Goal: Task Accomplishment & Management: Complete application form

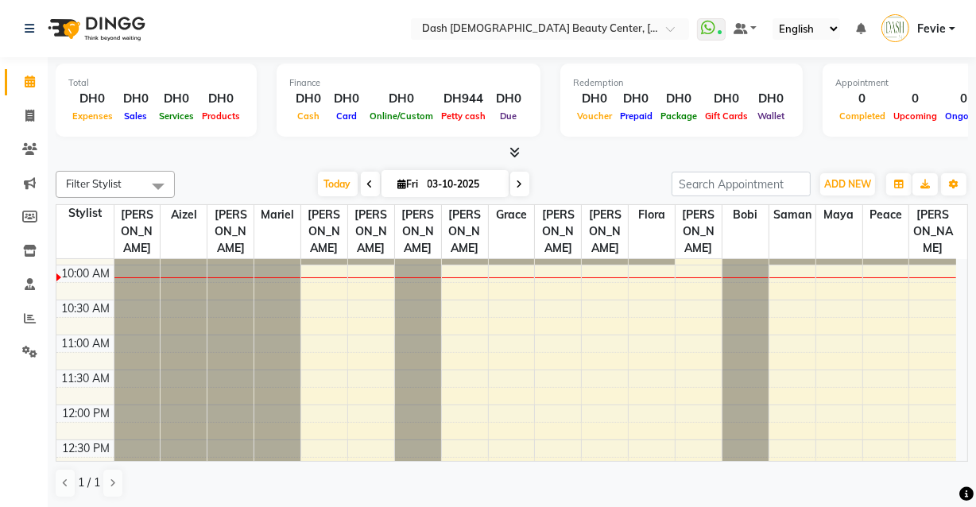
scroll to position [65, 0]
click at [21, 107] on span at bounding box center [30, 116] width 28 height 18
select select "8372"
select select "service"
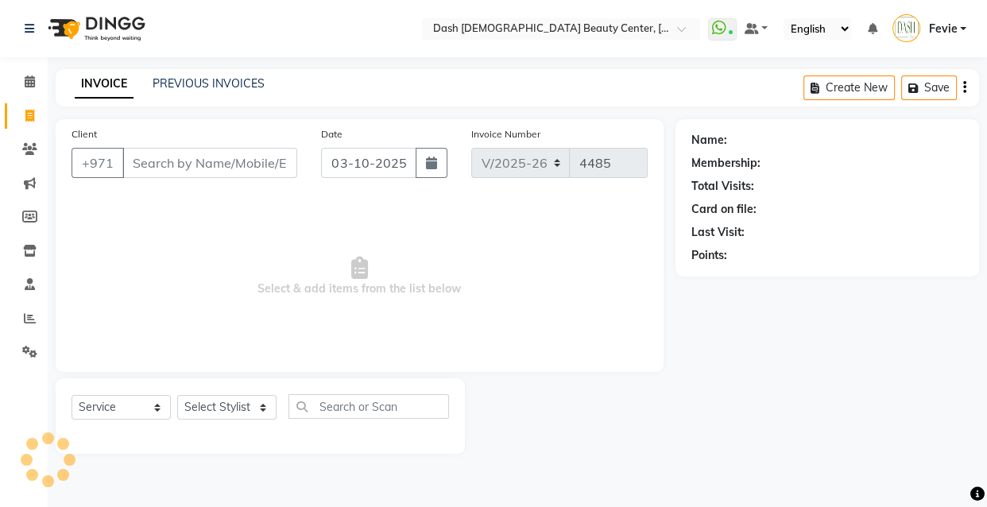
click at [152, 166] on input "Client" at bounding box center [209, 163] width 175 height 30
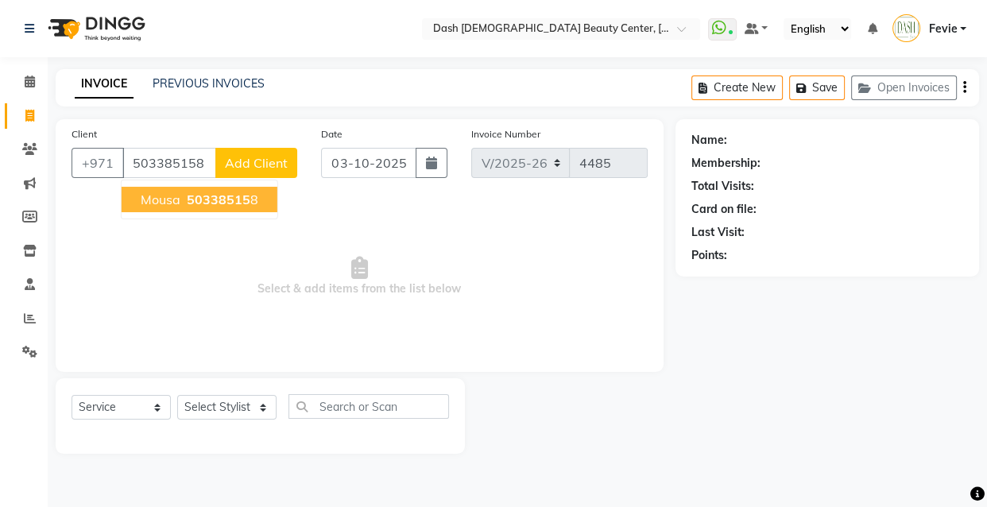
type input "503385158"
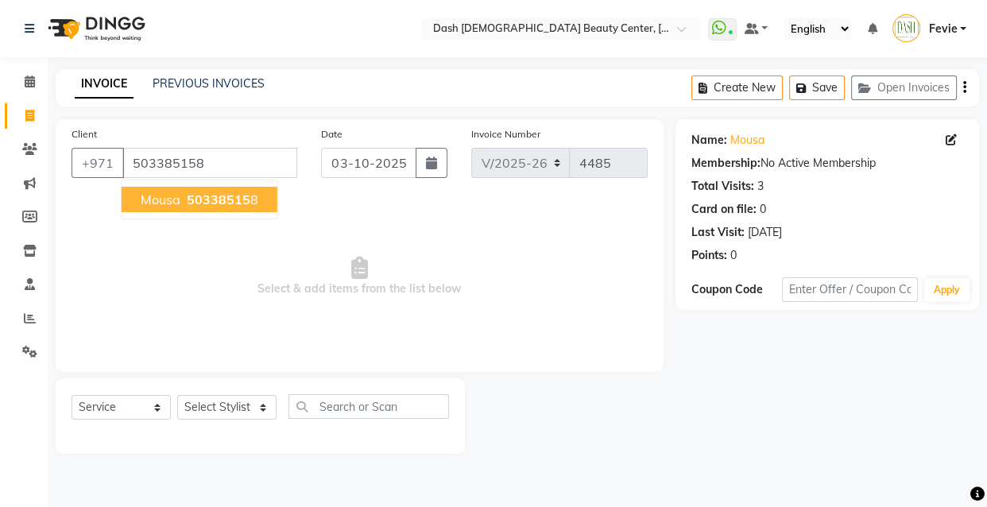
click at [224, 202] on span "50338515" at bounding box center [219, 199] width 64 height 16
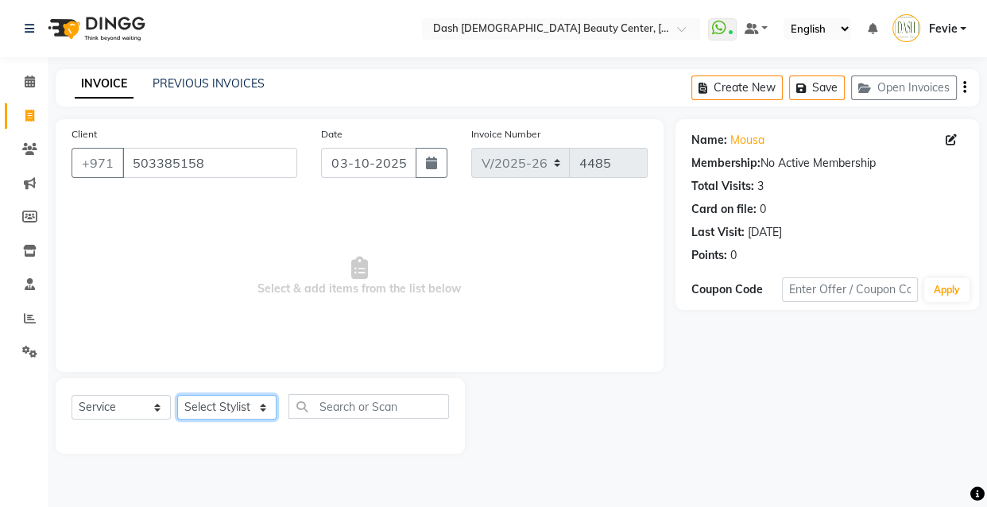
click at [247, 408] on select "Select Stylist [PERSON_NAME] [PERSON_NAME] [PERSON_NAME] [PERSON_NAME] [PERSON_…" at bounding box center [226, 407] width 99 height 25
select select "81109"
click at [177, 395] on select "Select Stylist [PERSON_NAME] [PERSON_NAME] [PERSON_NAME] [PERSON_NAME] [PERSON_…" at bounding box center [226, 407] width 99 height 25
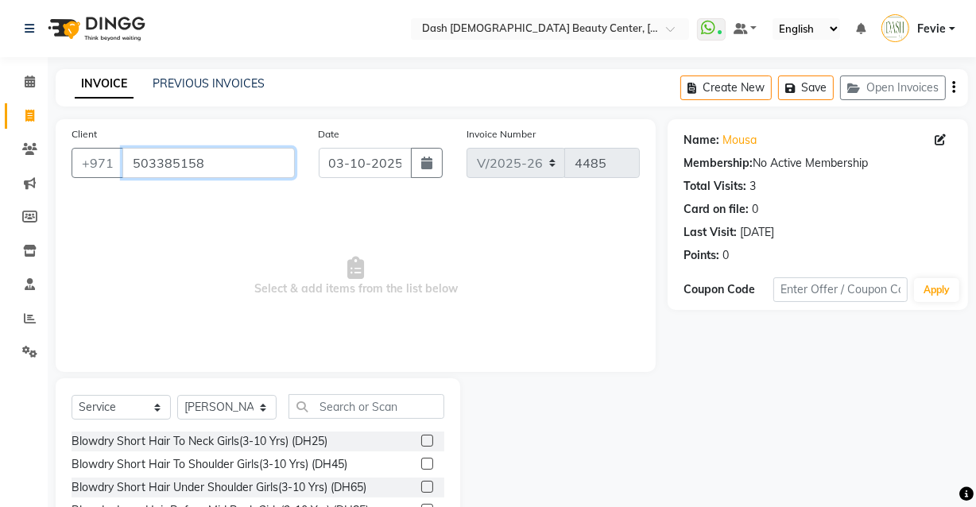
click at [166, 164] on input "503385158" at bounding box center [208, 163] width 172 height 30
click at [172, 166] on input "503385158" at bounding box center [208, 163] width 172 height 30
click at [28, 73] on span at bounding box center [30, 82] width 28 height 18
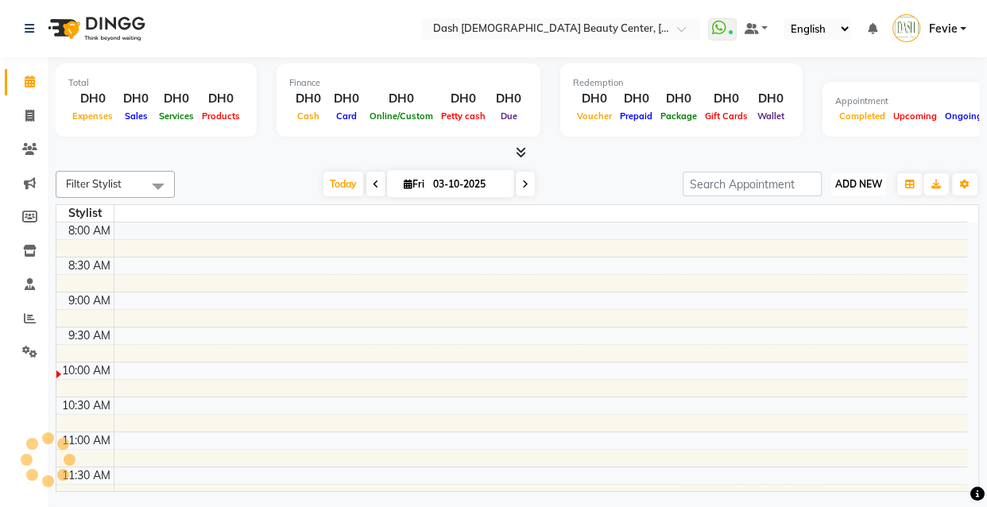
click at [858, 185] on span "ADD NEW" at bounding box center [858, 184] width 47 height 12
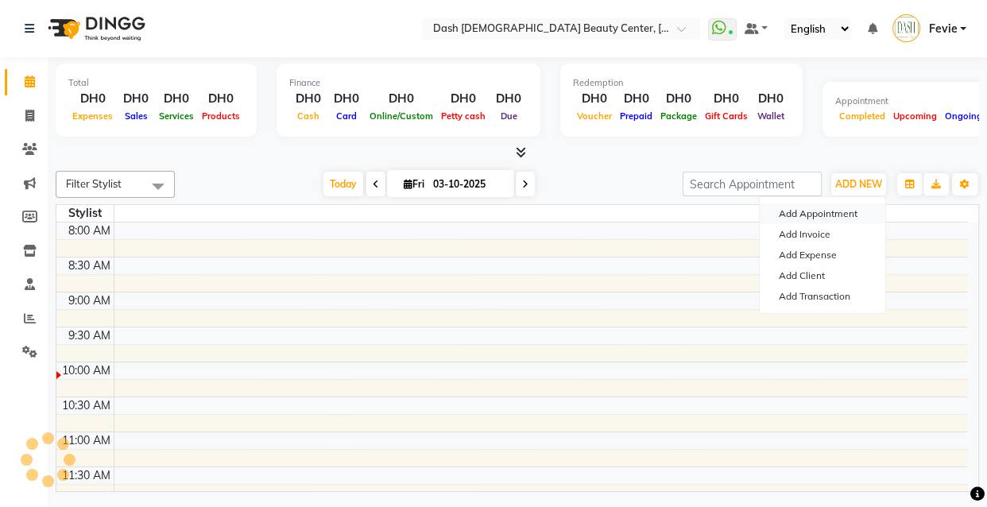
click at [828, 213] on button "Add Appointment" at bounding box center [823, 213] width 126 height 21
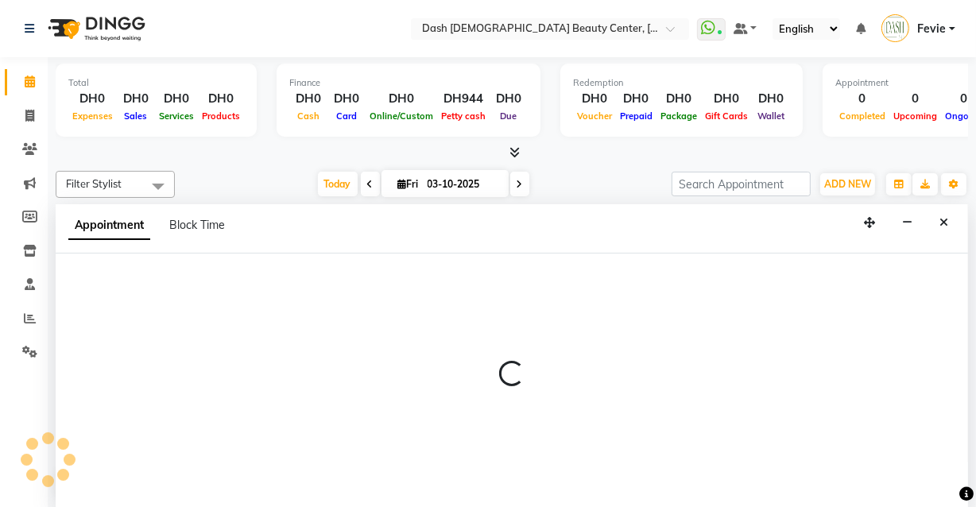
select select "tentative"
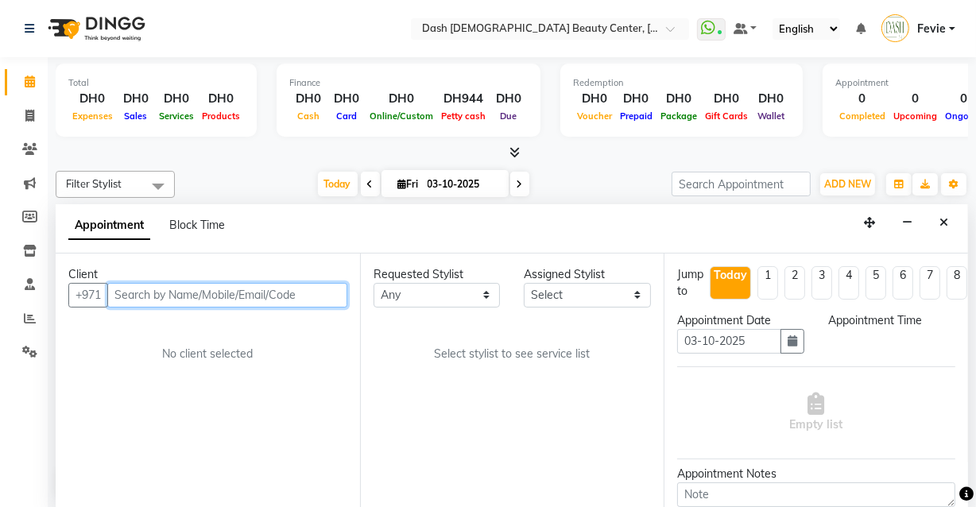
click at [247, 296] on input "text" at bounding box center [227, 295] width 240 height 25
paste input "503385158"
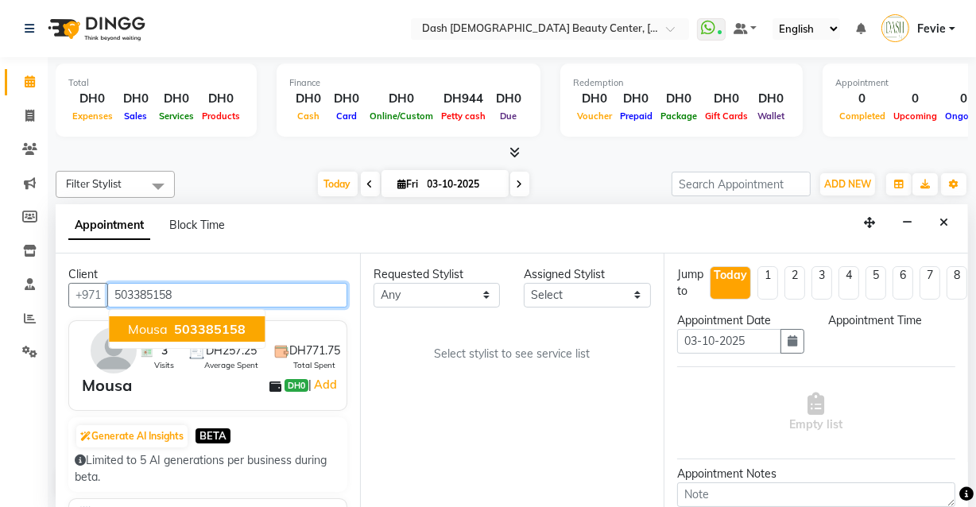
click at [209, 328] on span "503385158" at bounding box center [210, 329] width 72 height 16
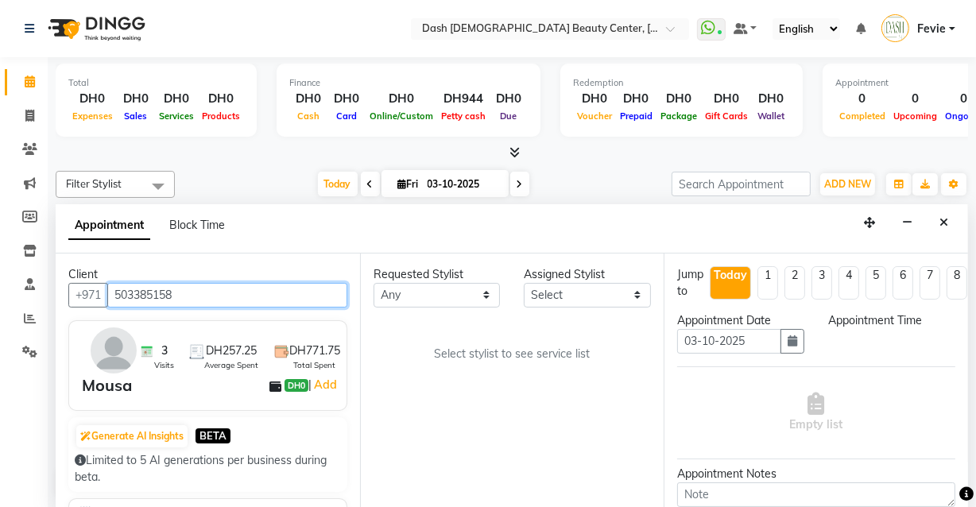
type input "503385158"
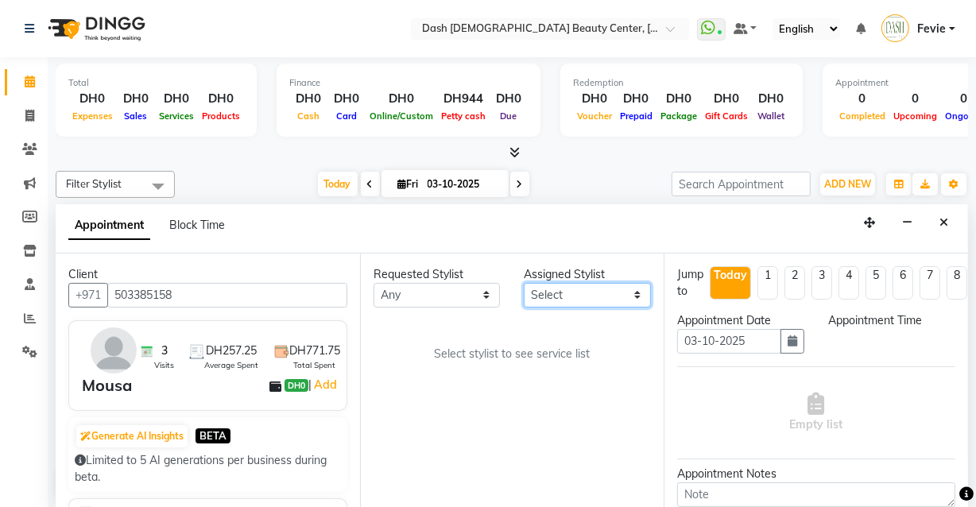
click at [591, 289] on select "Select [PERSON_NAME] [PERSON_NAME] [PERSON_NAME] [PERSON_NAME] [PERSON_NAME] [P…" at bounding box center [587, 295] width 127 height 25
select select "81112"
click at [524, 283] on select "Select [PERSON_NAME] [PERSON_NAME] [PERSON_NAME] [PERSON_NAME] [PERSON_NAME] [P…" at bounding box center [587, 295] width 127 height 25
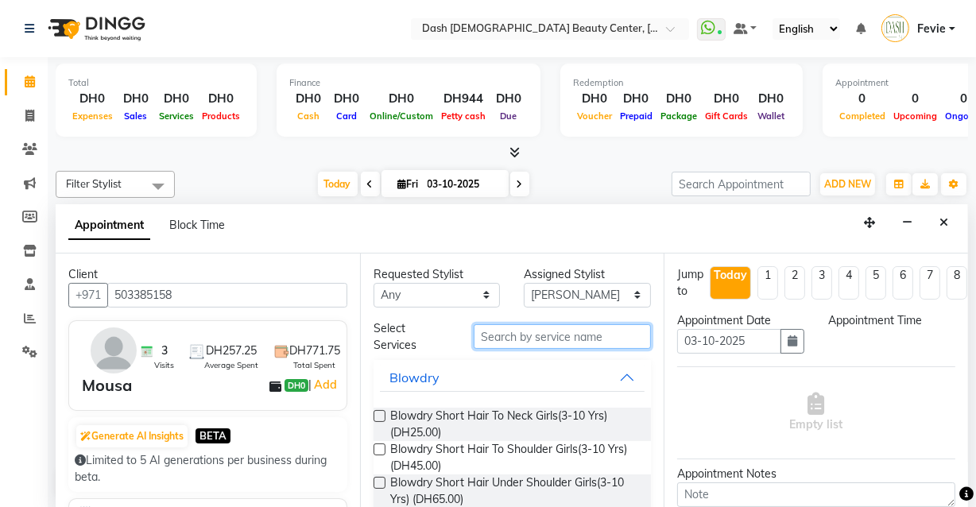
click at [540, 341] on input "text" at bounding box center [562, 336] width 177 height 25
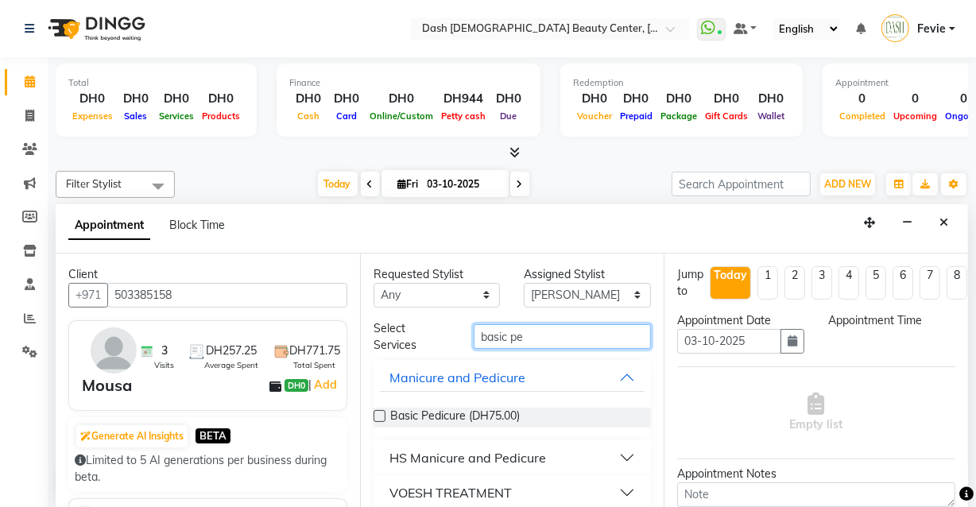
type input "basic pe"
click at [380, 415] on label at bounding box center [379, 416] width 12 height 12
click at [380, 415] on input "checkbox" at bounding box center [378, 417] width 10 height 10
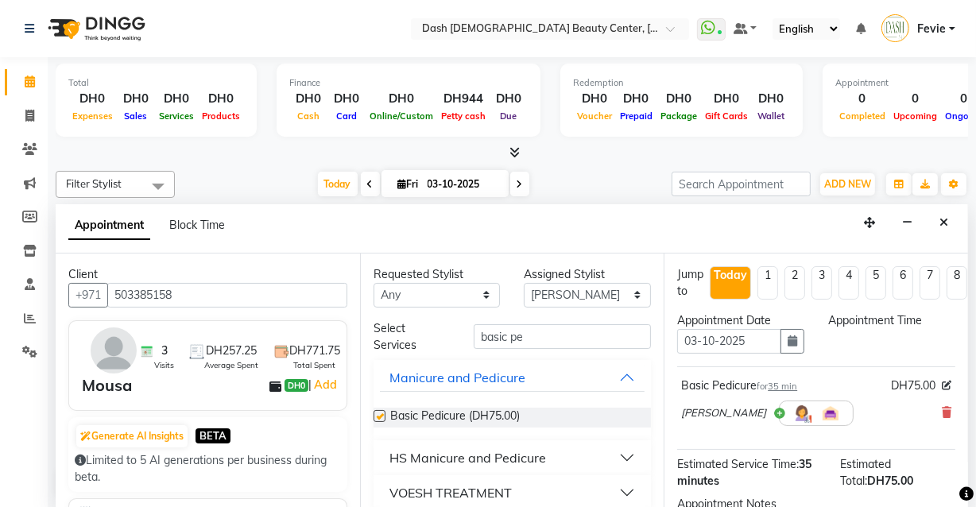
checkbox input "false"
click at [584, 333] on input "basic pe" at bounding box center [562, 336] width 177 height 25
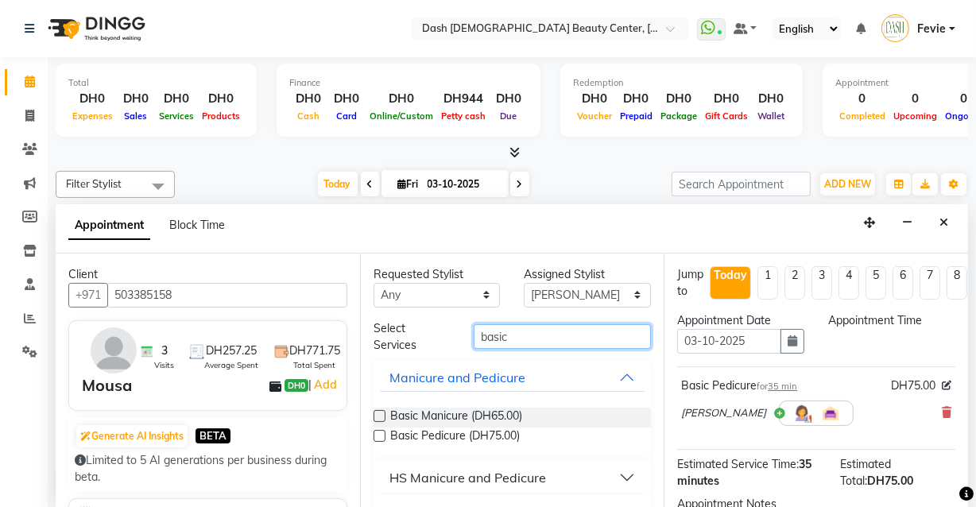
type input "basic"
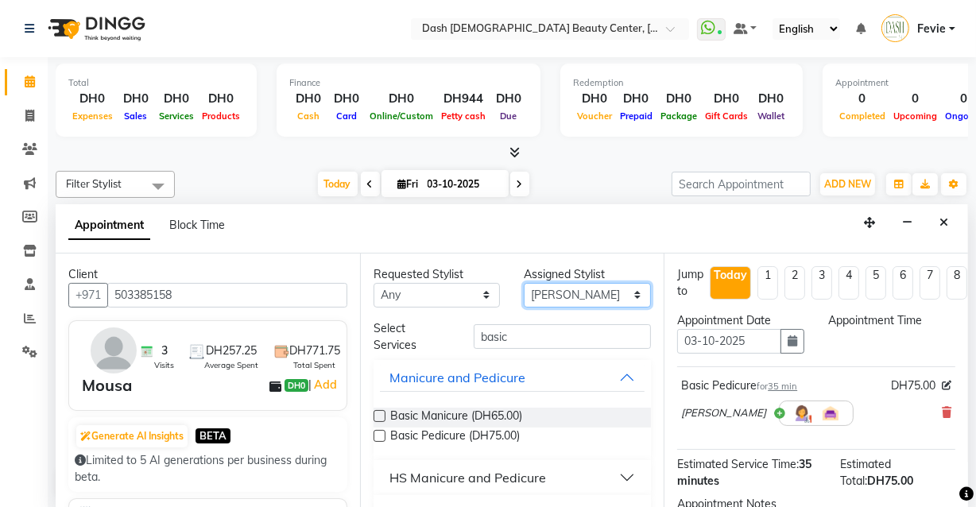
click at [598, 294] on select "Select [PERSON_NAME] [PERSON_NAME] [PERSON_NAME] [PERSON_NAME] [PERSON_NAME] [P…" at bounding box center [587, 295] width 127 height 25
select select "81109"
click at [524, 283] on select "Select [PERSON_NAME] [PERSON_NAME] [PERSON_NAME] [PERSON_NAME] [PERSON_NAME] [P…" at bounding box center [587, 295] width 127 height 25
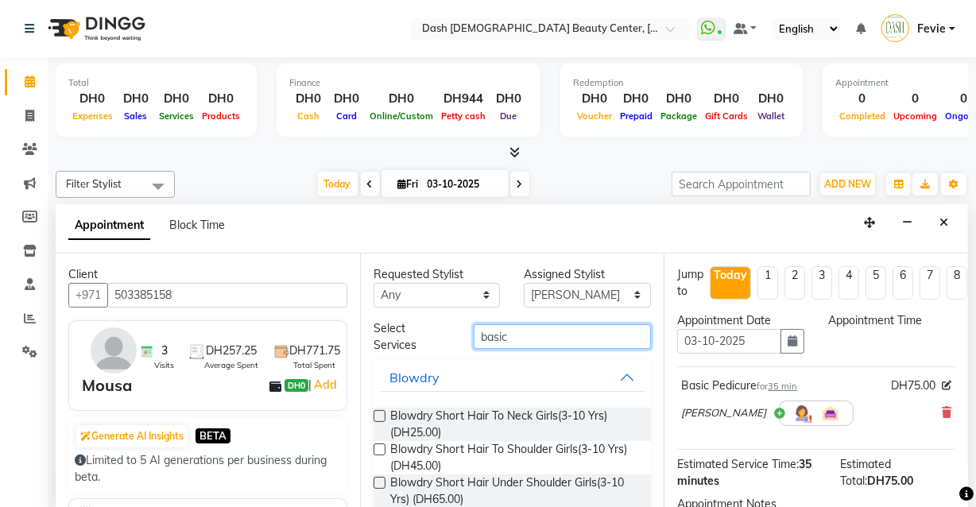
click at [567, 336] on input "basic" at bounding box center [562, 336] width 177 height 25
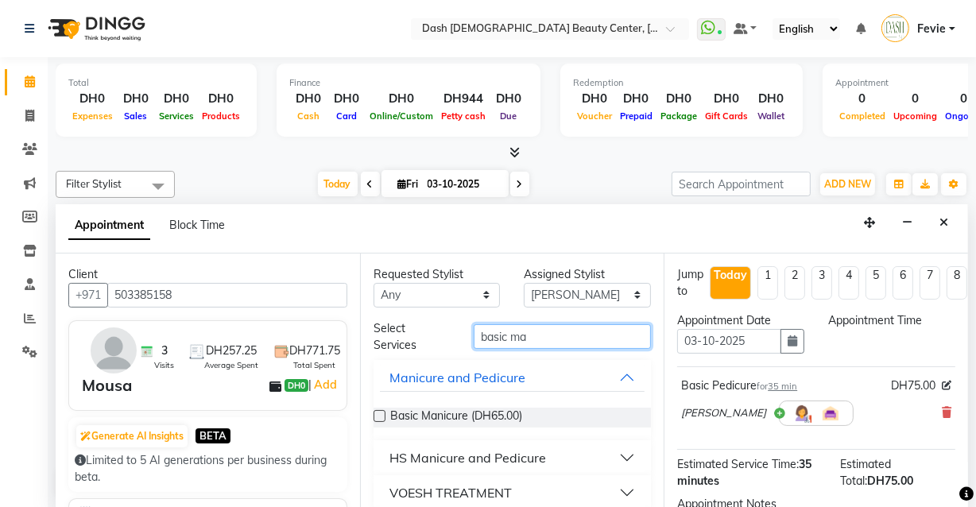
type input "basic ma"
click at [380, 415] on label at bounding box center [379, 416] width 12 height 12
click at [380, 415] on input "checkbox" at bounding box center [378, 417] width 10 height 10
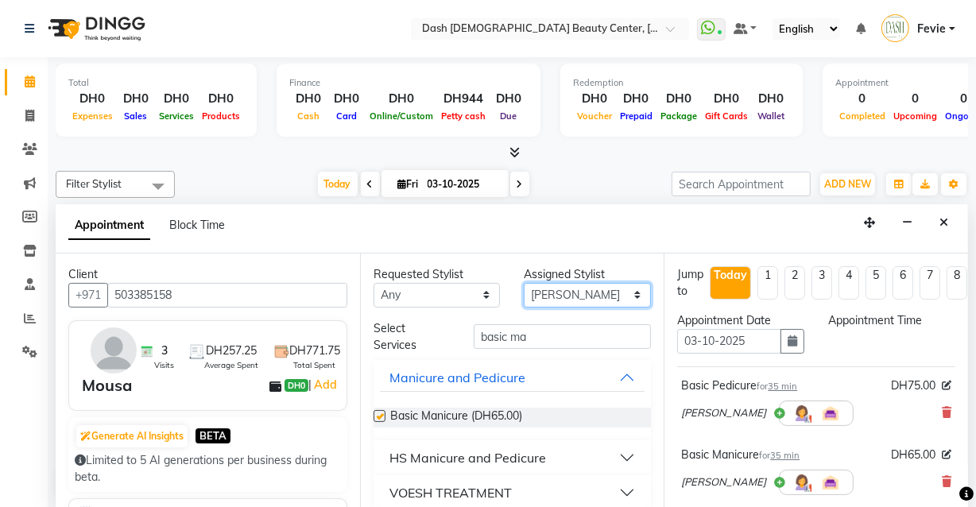
click at [590, 286] on select "Select [PERSON_NAME] [PERSON_NAME] [PERSON_NAME] [PERSON_NAME] [PERSON_NAME] [P…" at bounding box center [587, 295] width 127 height 25
checkbox input "false"
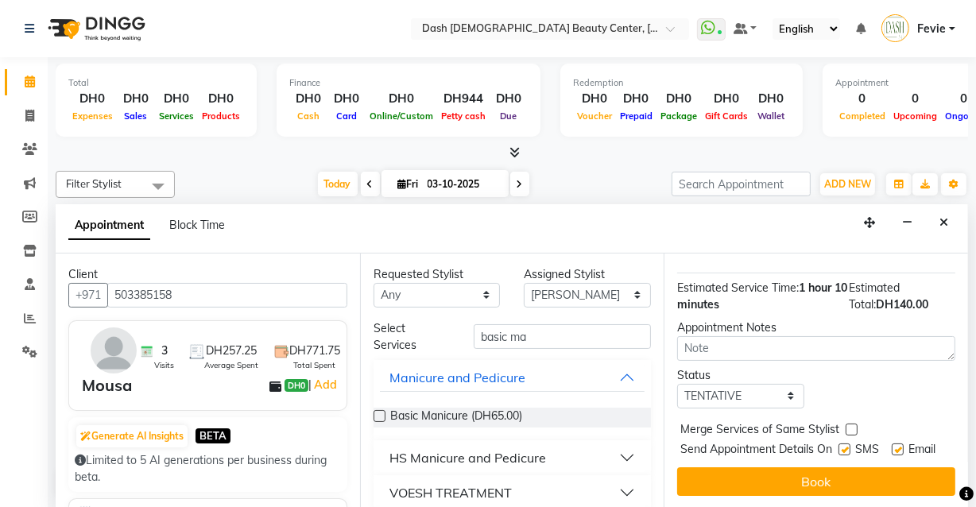
click at [851, 424] on label at bounding box center [851, 430] width 12 height 12
click at [851, 426] on input "checkbox" at bounding box center [850, 431] width 10 height 10
checkbox input "true"
click at [838, 443] on label at bounding box center [844, 449] width 12 height 12
click at [838, 446] on input "checkbox" at bounding box center [843, 451] width 10 height 10
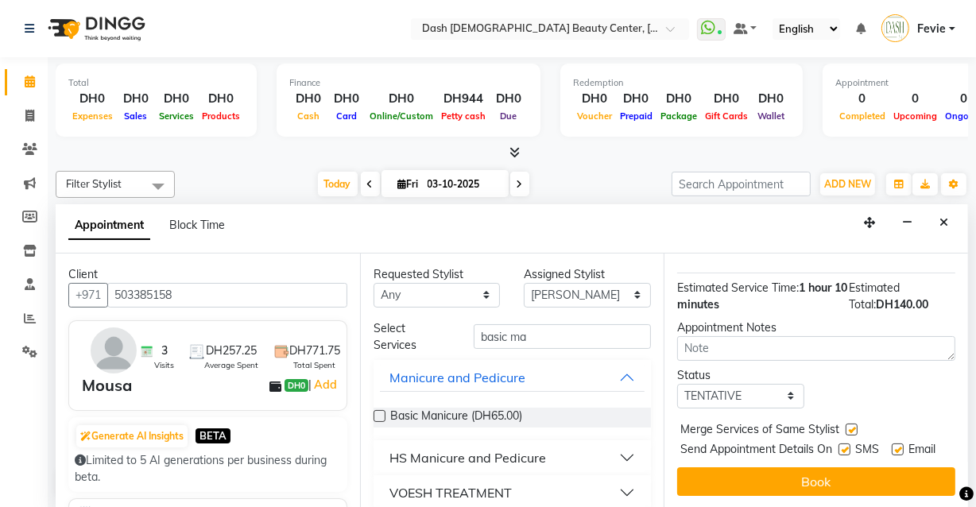
checkbox input "false"
click at [896, 443] on label at bounding box center [898, 449] width 12 height 12
click at [896, 446] on input "checkbox" at bounding box center [897, 451] width 10 height 10
click at [893, 443] on label at bounding box center [898, 449] width 12 height 12
click at [893, 446] on input "checkbox" at bounding box center [897, 451] width 10 height 10
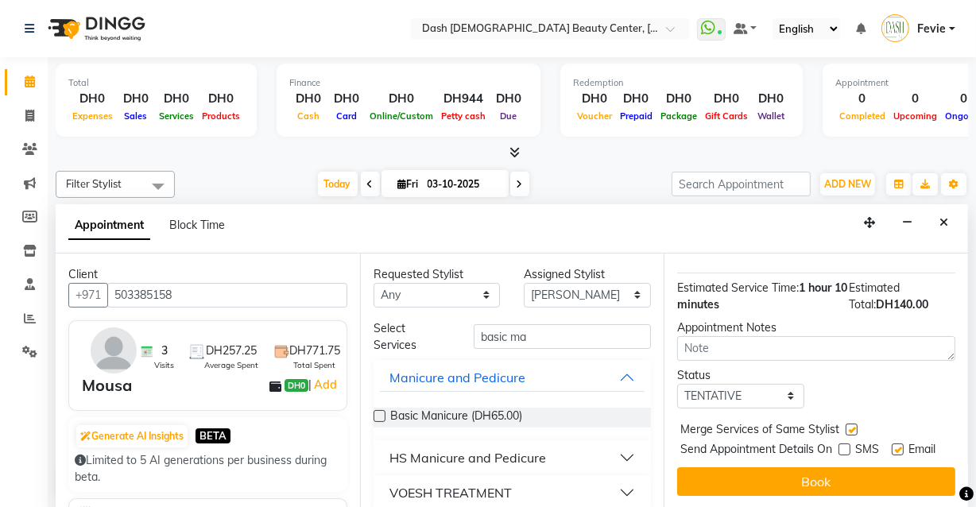
scroll to position [269, 0]
click at [892, 443] on label at bounding box center [898, 449] width 12 height 12
click at [892, 446] on input "checkbox" at bounding box center [897, 451] width 10 height 10
checkbox input "false"
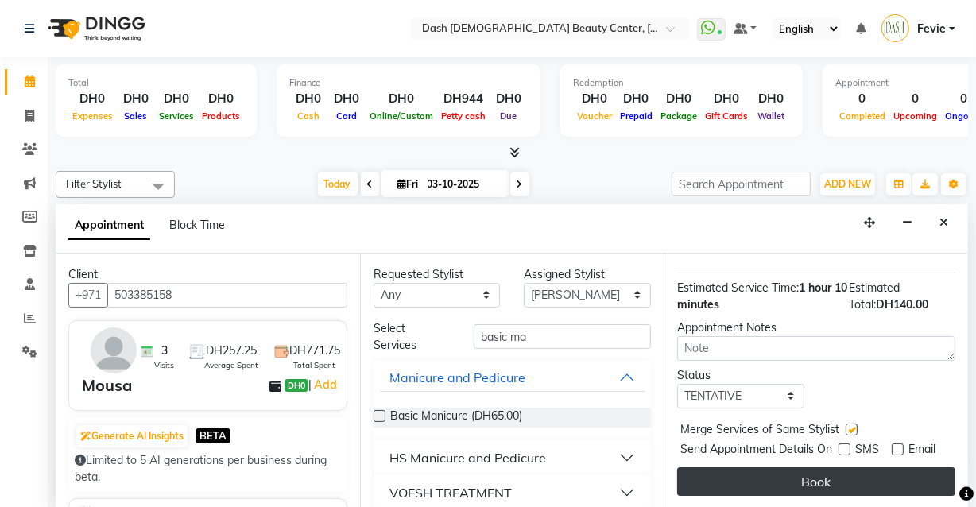
click at [839, 477] on button "Book" at bounding box center [816, 481] width 278 height 29
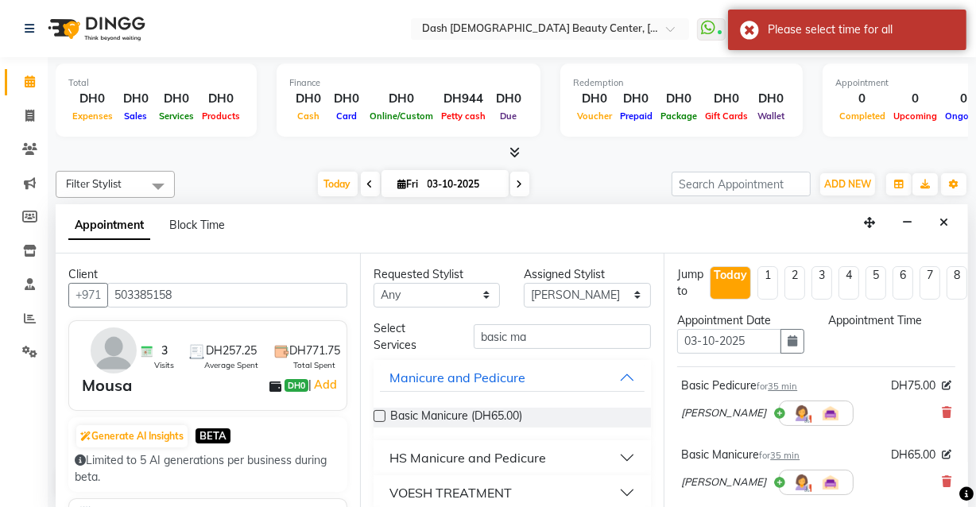
scroll to position [0, 0]
click at [940, 225] on icon "Close" at bounding box center [943, 222] width 9 height 11
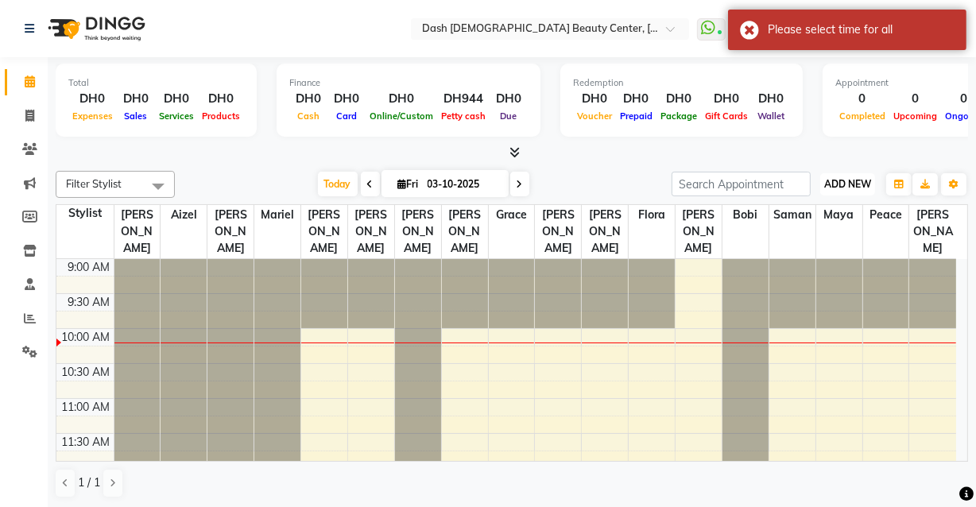
click at [838, 183] on span "ADD NEW" at bounding box center [847, 184] width 47 height 12
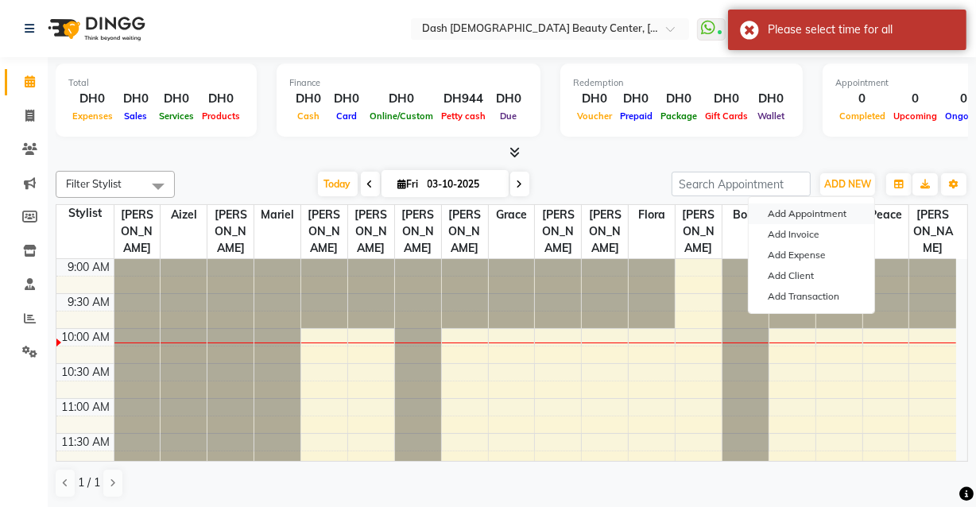
click at [808, 211] on button "Add Appointment" at bounding box center [812, 213] width 126 height 21
select select "600"
select select "tentative"
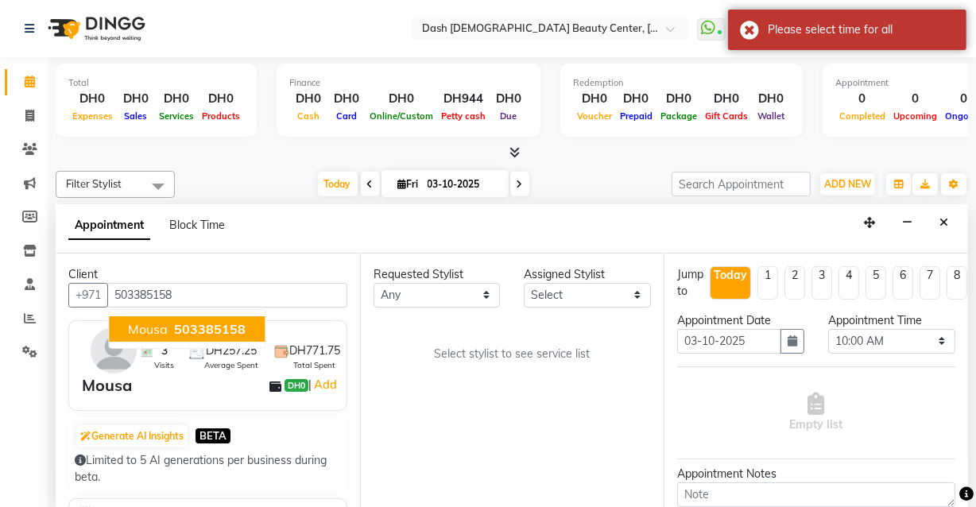
type input "503385158"
click at [583, 288] on select "Select [PERSON_NAME] [PERSON_NAME] [PERSON_NAME] [PERSON_NAME] [PERSON_NAME] [P…" at bounding box center [587, 295] width 127 height 25
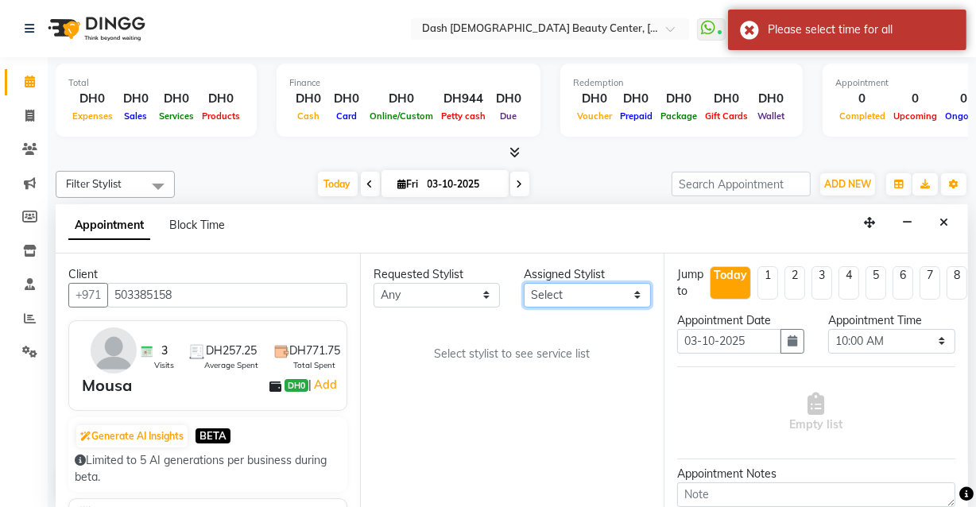
select select "81112"
click at [524, 283] on select "Select [PERSON_NAME] [PERSON_NAME] [PERSON_NAME] [PERSON_NAME] [PERSON_NAME] [P…" at bounding box center [587, 295] width 127 height 25
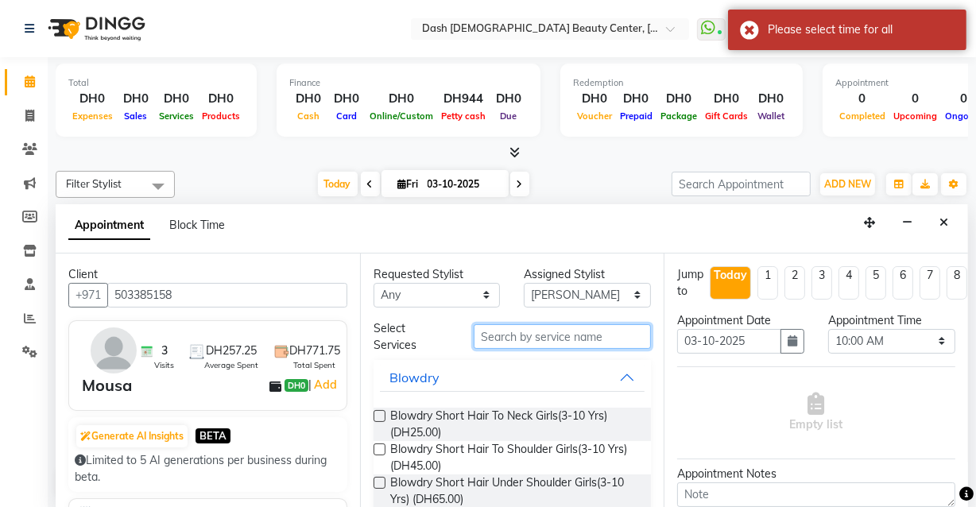
click at [564, 338] on input "text" at bounding box center [562, 336] width 177 height 25
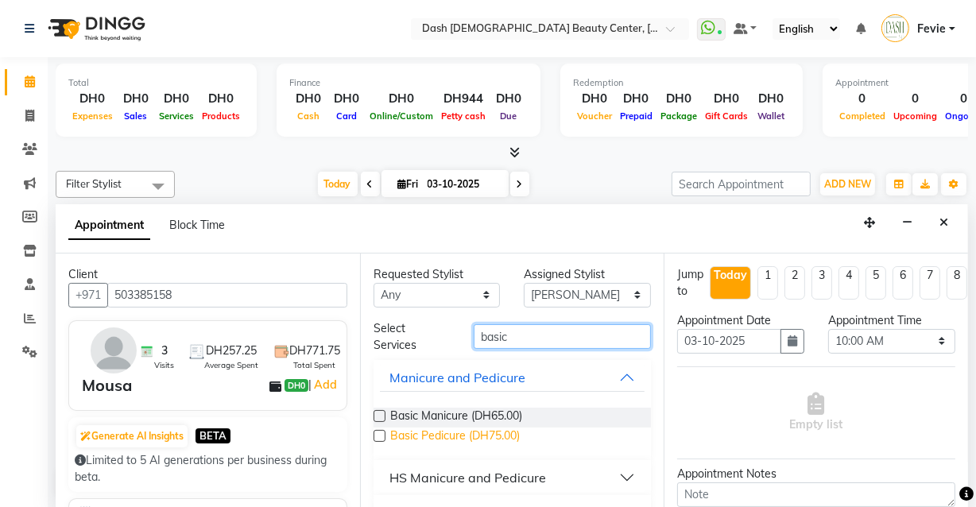
type input "basic"
click at [392, 439] on span "Basic Pedicure (DH75.00)" at bounding box center [455, 437] width 130 height 20
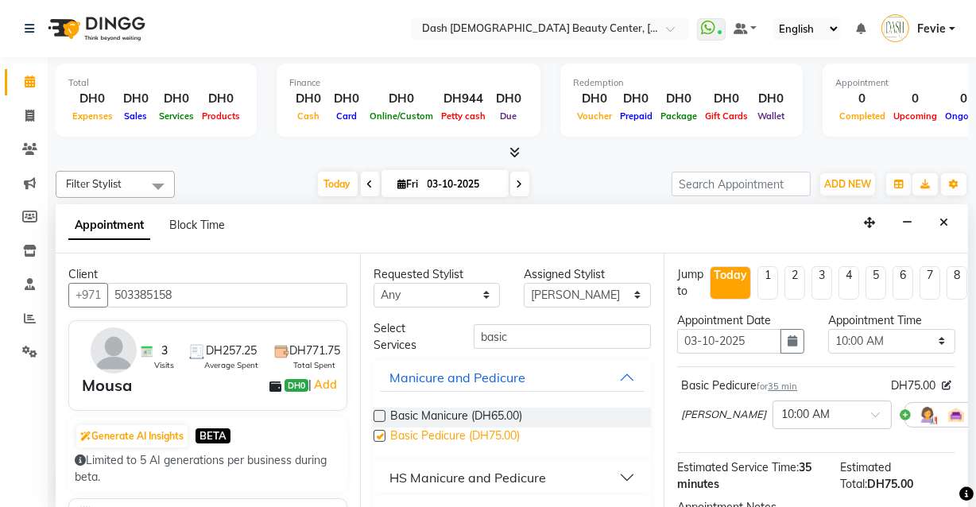
checkbox input "false"
click at [606, 300] on select "Select [PERSON_NAME] [PERSON_NAME] [PERSON_NAME] [PERSON_NAME] [PERSON_NAME] [P…" at bounding box center [587, 295] width 127 height 25
select select "81109"
click at [524, 283] on select "Select [PERSON_NAME] [PERSON_NAME] [PERSON_NAME] [PERSON_NAME] [PERSON_NAME] [P…" at bounding box center [587, 295] width 127 height 25
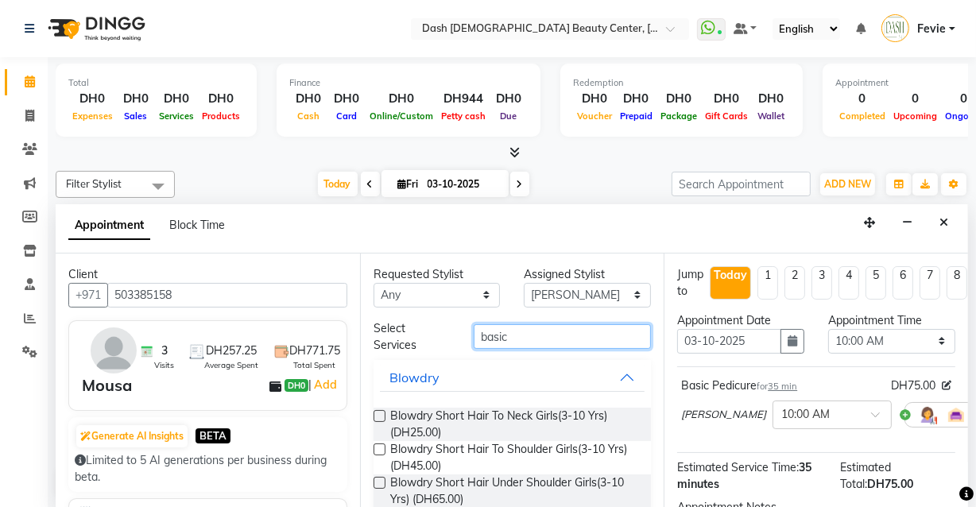
click at [563, 338] on input "basic" at bounding box center [562, 336] width 177 height 25
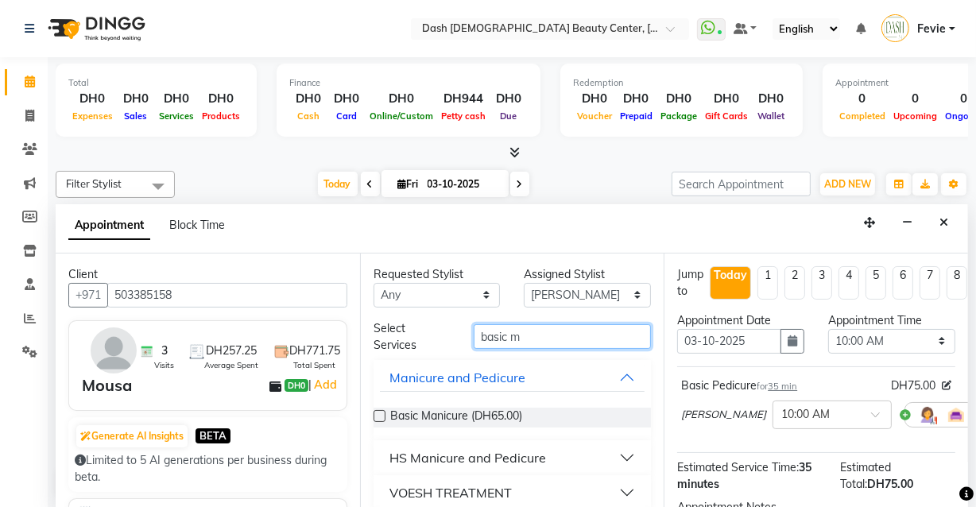
type input "basic m"
click at [377, 412] on label at bounding box center [379, 416] width 12 height 12
click at [377, 412] on input "checkbox" at bounding box center [378, 417] width 10 height 10
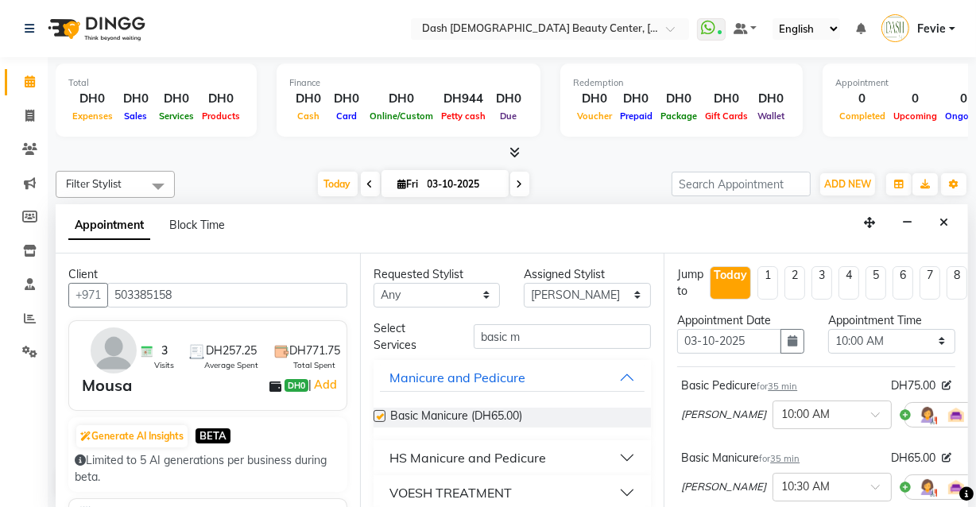
checkbox input "false"
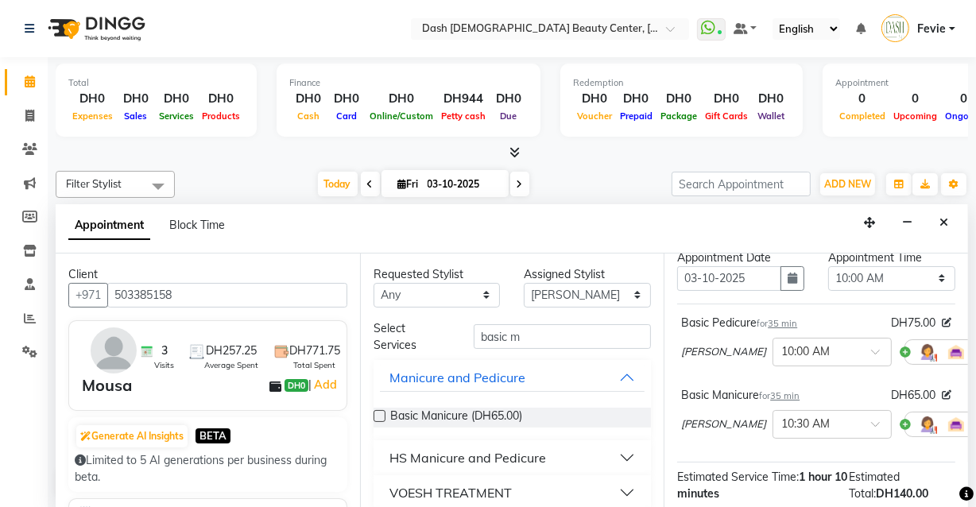
scroll to position [65, 0]
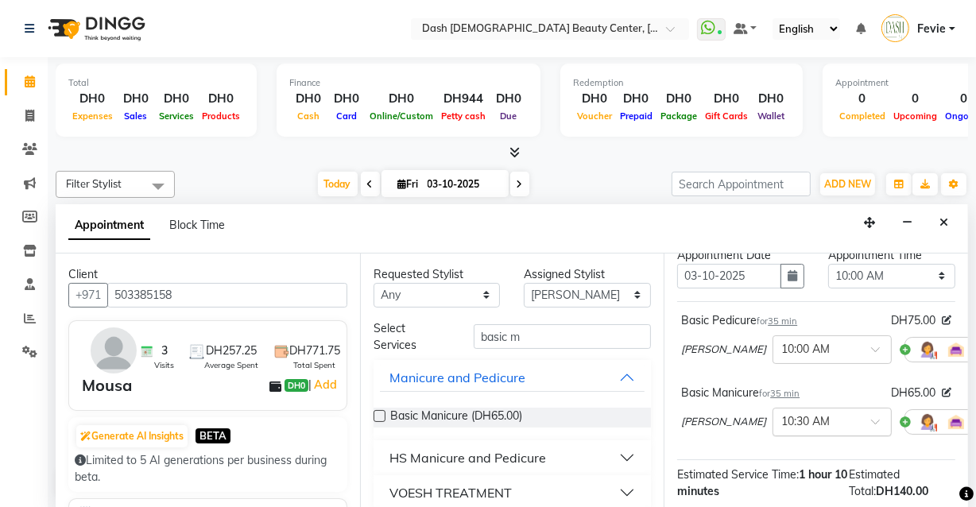
click at [805, 425] on input "text" at bounding box center [816, 420] width 70 height 17
click at [803, 471] on div "10:15 AM" at bounding box center [832, 462] width 118 height 29
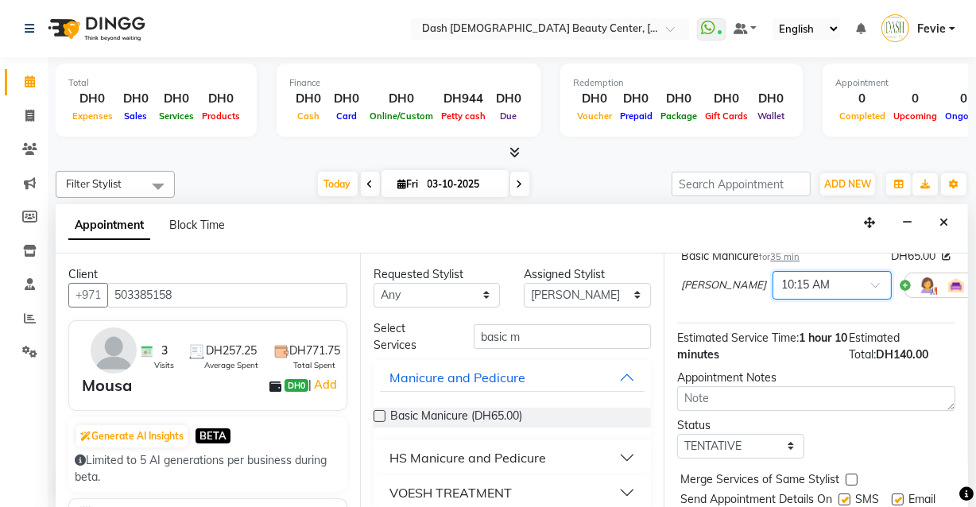
scroll to position [276, 0]
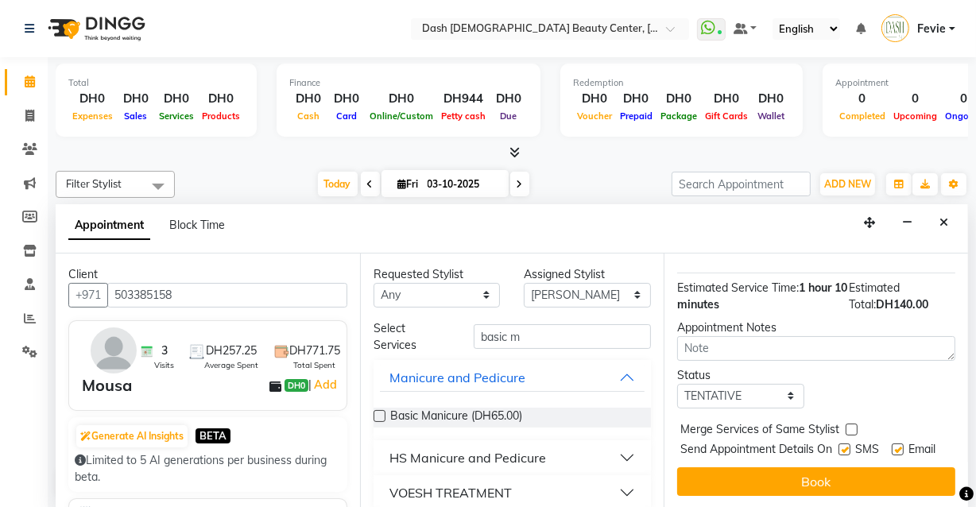
click at [851, 424] on label at bounding box center [851, 430] width 12 height 12
click at [851, 426] on input "checkbox" at bounding box center [850, 431] width 10 height 10
checkbox input "true"
click at [841, 443] on label at bounding box center [844, 449] width 12 height 12
click at [841, 446] on input "checkbox" at bounding box center [843, 451] width 10 height 10
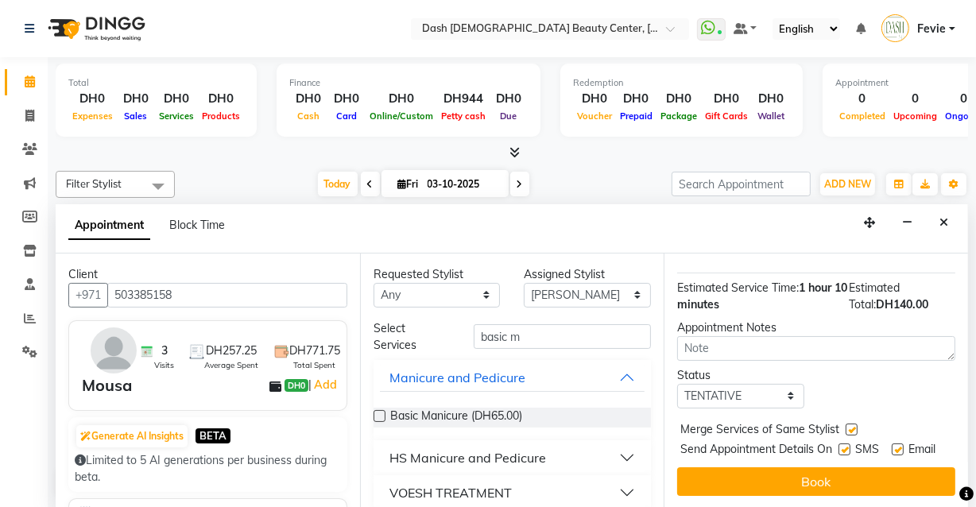
checkbox input "false"
click at [892, 443] on label at bounding box center [898, 449] width 12 height 12
click at [892, 446] on input "checkbox" at bounding box center [897, 451] width 10 height 10
checkbox input "false"
click at [774, 384] on select "Select TENTATIVE CONFIRM CHECK-IN UPCOMING" at bounding box center [740, 396] width 127 height 25
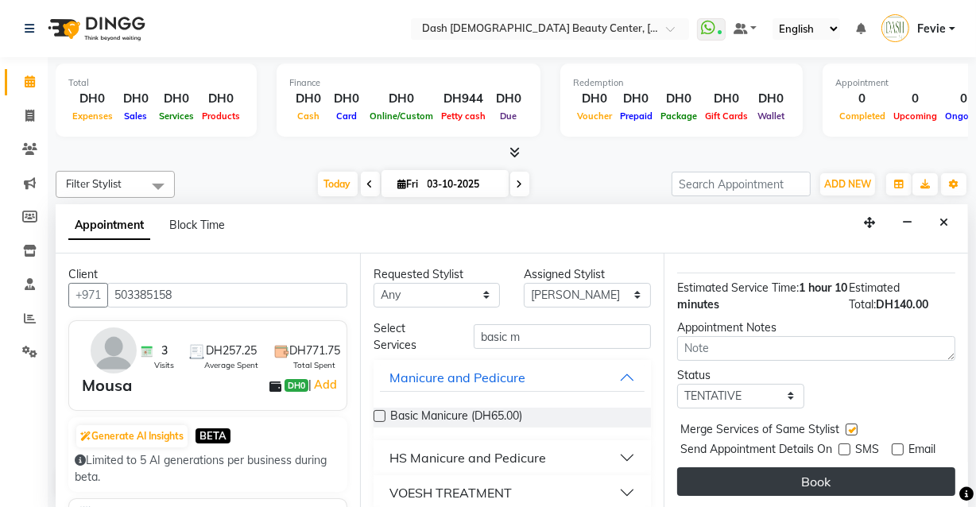
click at [861, 474] on button "Book" at bounding box center [816, 481] width 278 height 29
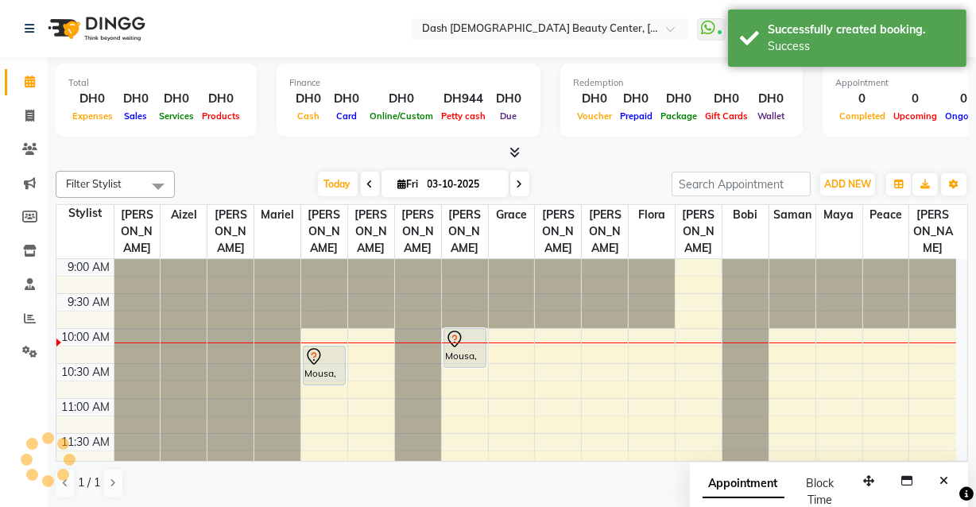
scroll to position [0, 0]
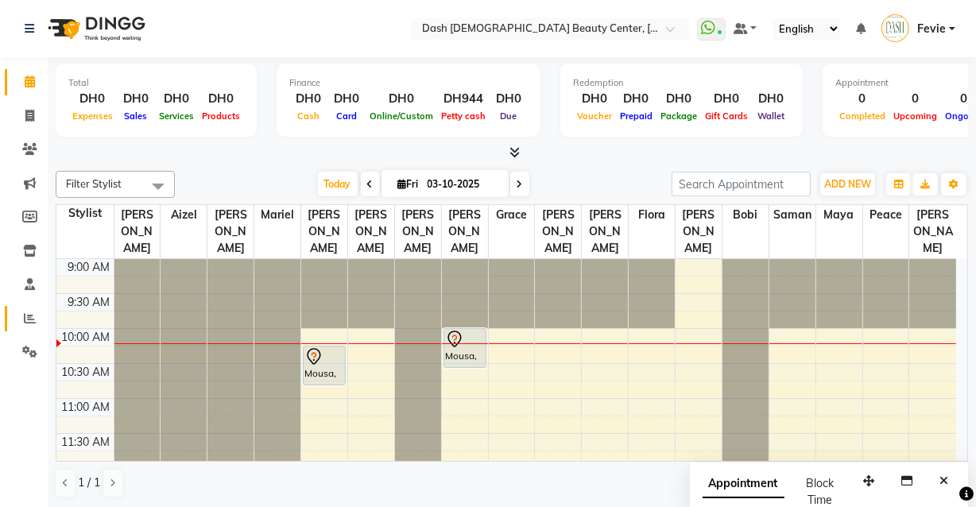
click at [29, 318] on icon at bounding box center [30, 318] width 12 height 12
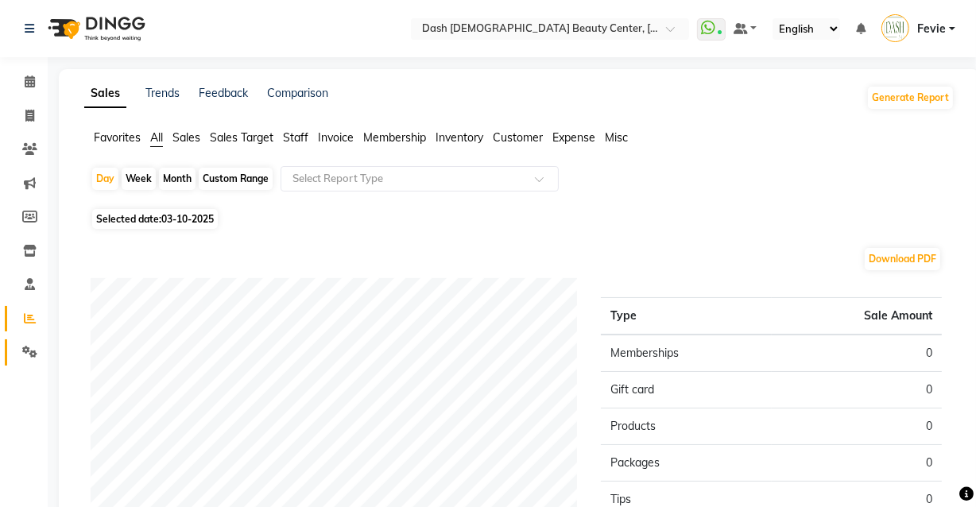
click at [30, 353] on icon at bounding box center [29, 352] width 15 height 12
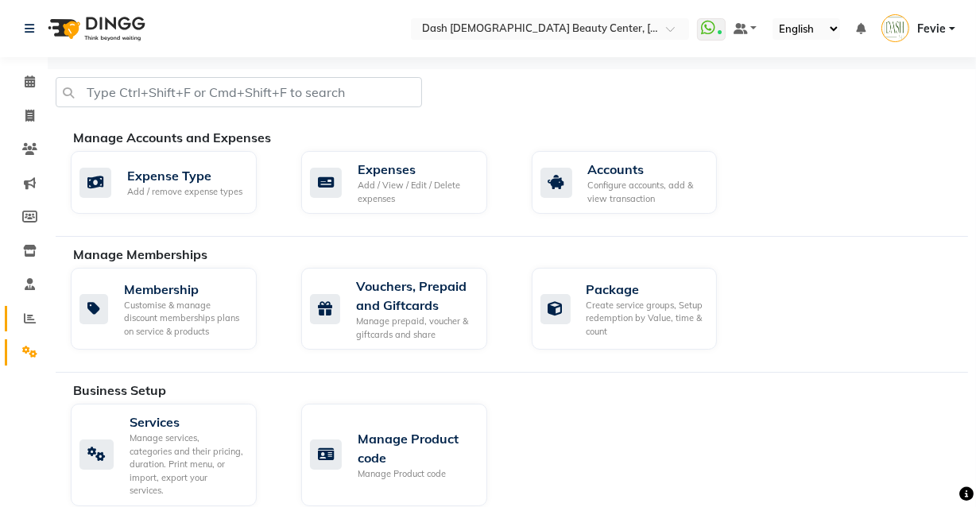
click at [25, 327] on link "Reports" at bounding box center [24, 319] width 38 height 26
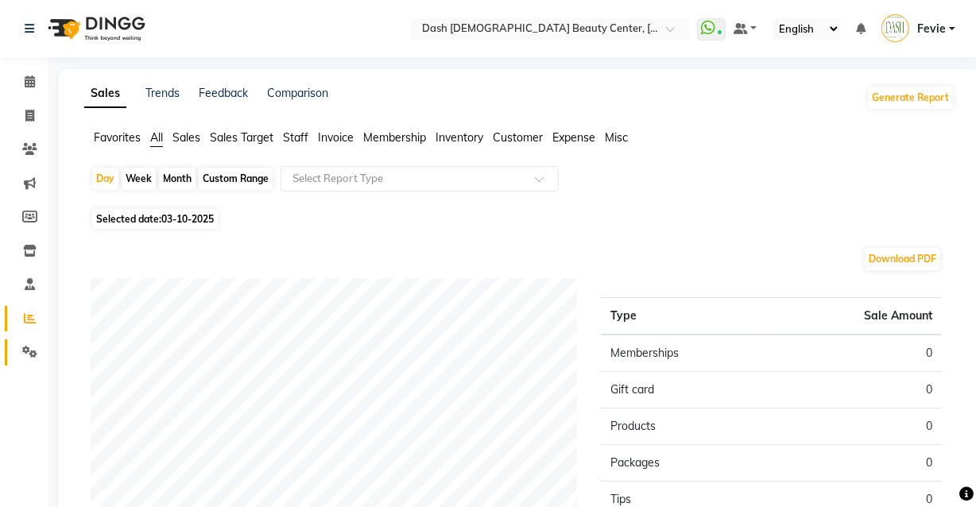
click at [28, 365] on link "Settings" at bounding box center [24, 352] width 38 height 26
